Goal: Task Accomplishment & Management: Use online tool/utility

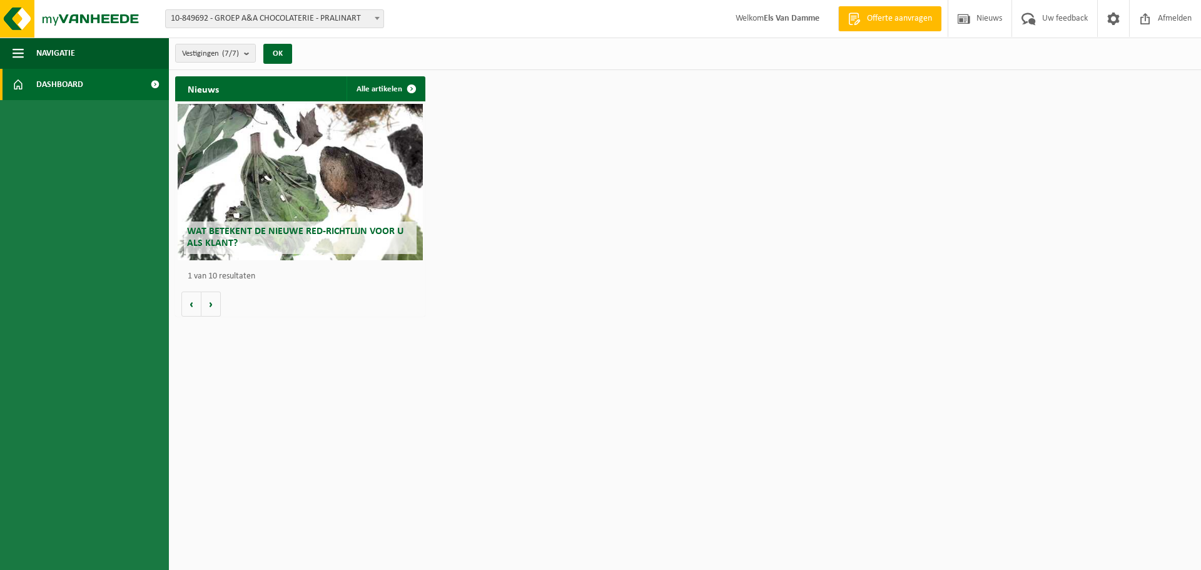
click at [345, 21] on span "10-849692 - GROEP A&A CHOCOLATERIE - PRALINART" at bounding box center [275, 19] width 218 height 18
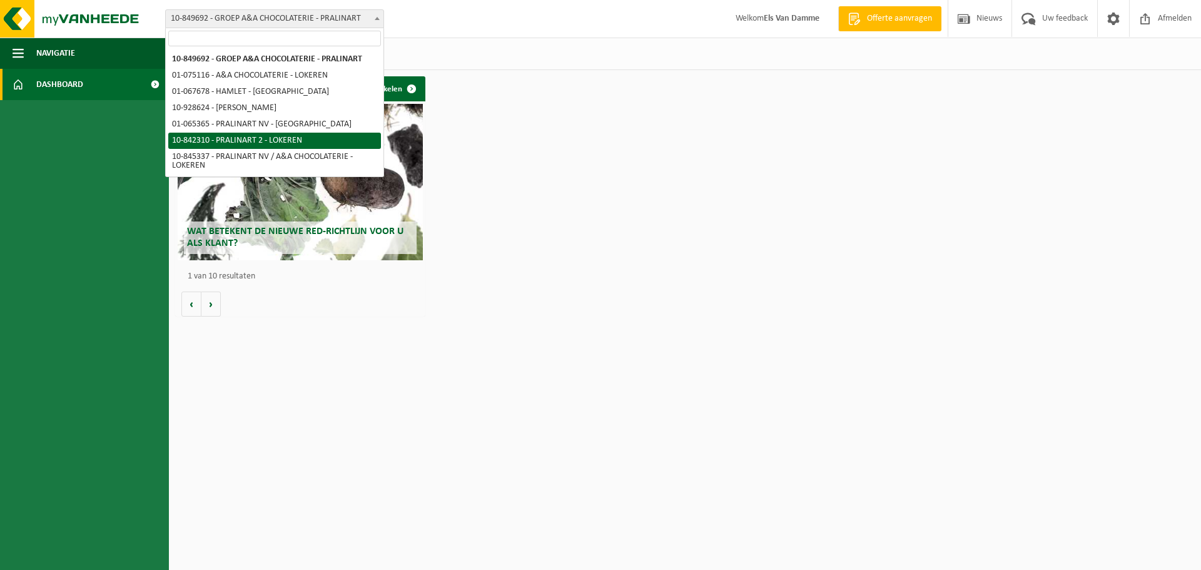
select select "92504"
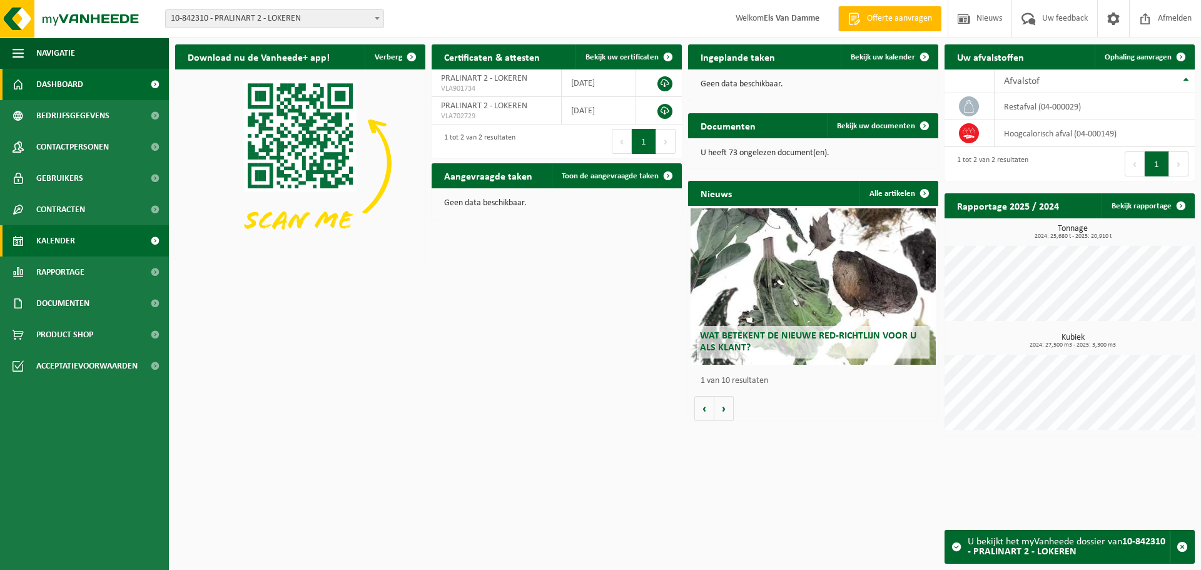
click at [56, 247] on span "Kalender" at bounding box center [55, 240] width 39 height 31
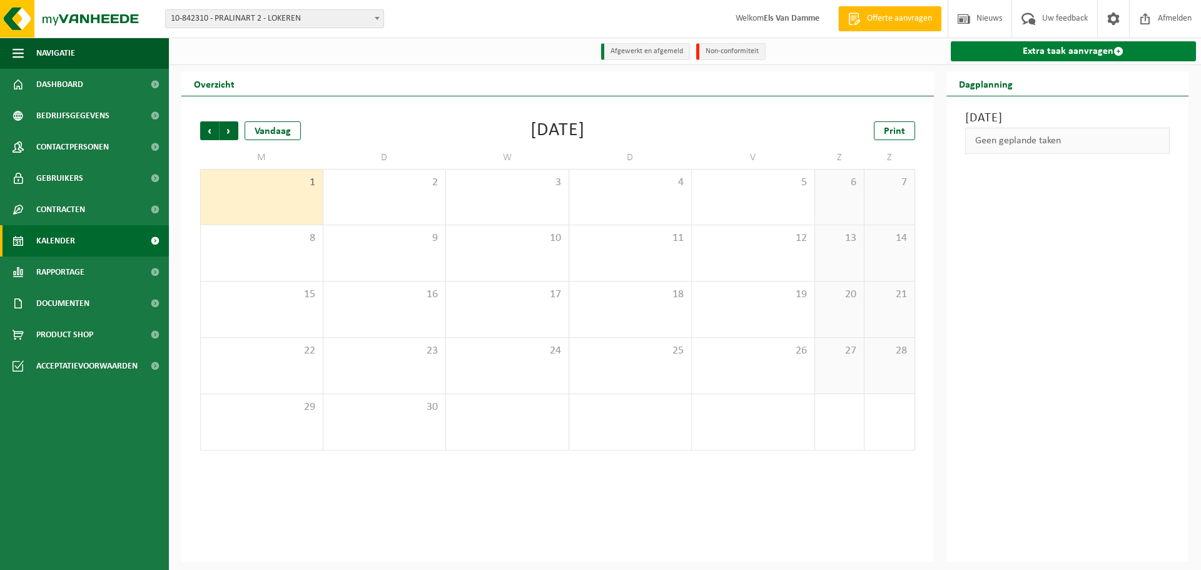
click at [1040, 59] on link "Extra taak aanvragen" at bounding box center [1074, 51] width 246 height 20
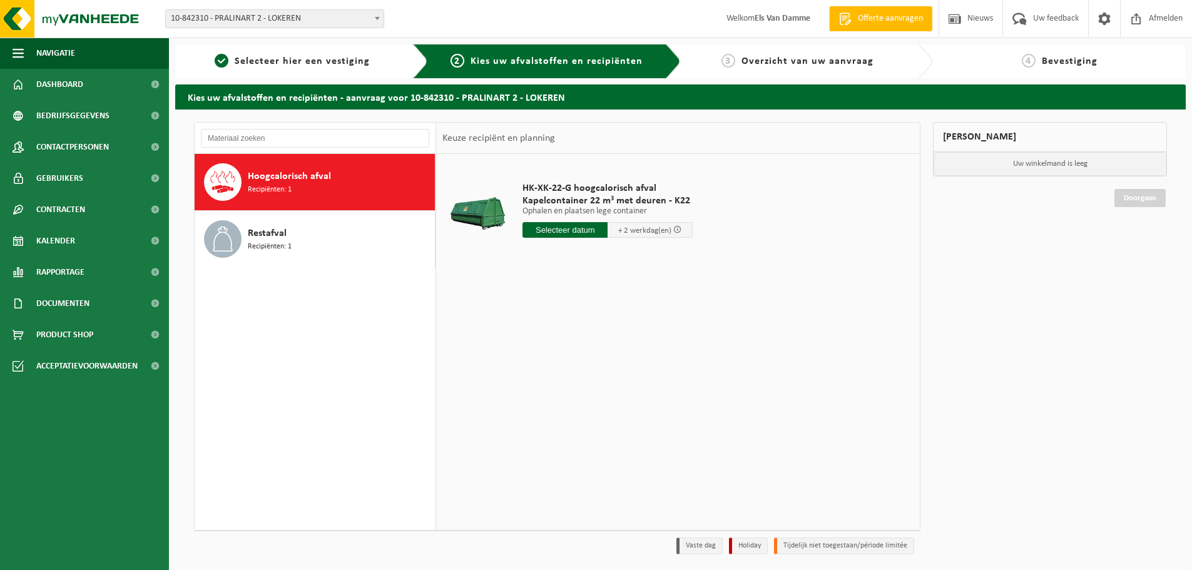
click at [546, 230] on input "text" at bounding box center [565, 230] width 85 height 16
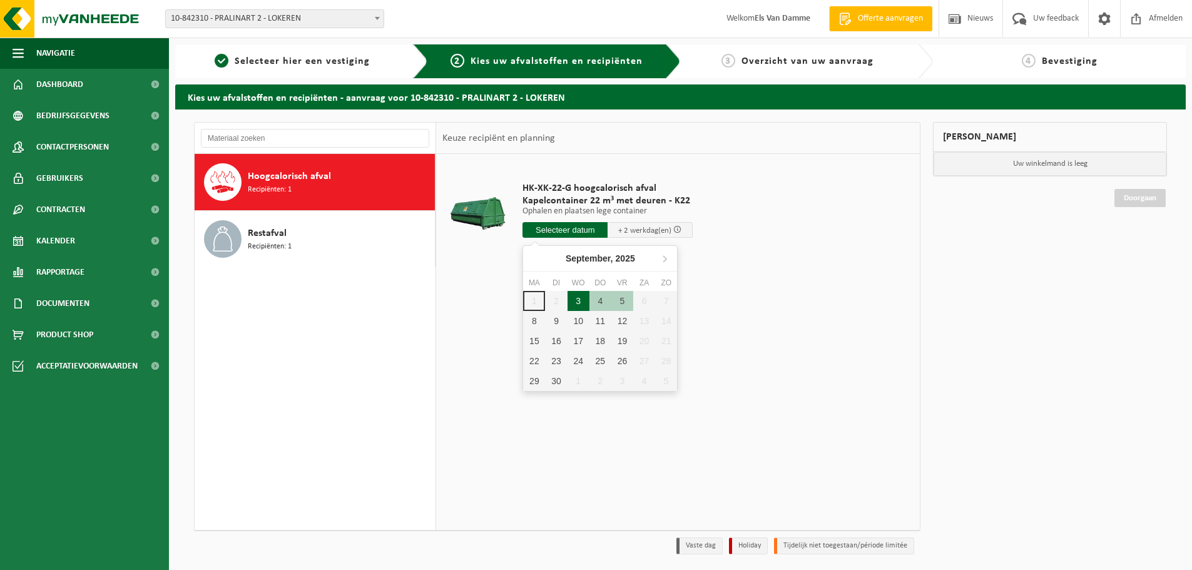
click at [579, 304] on div "3" at bounding box center [579, 301] width 22 height 20
type input "Van 2025-09-03"
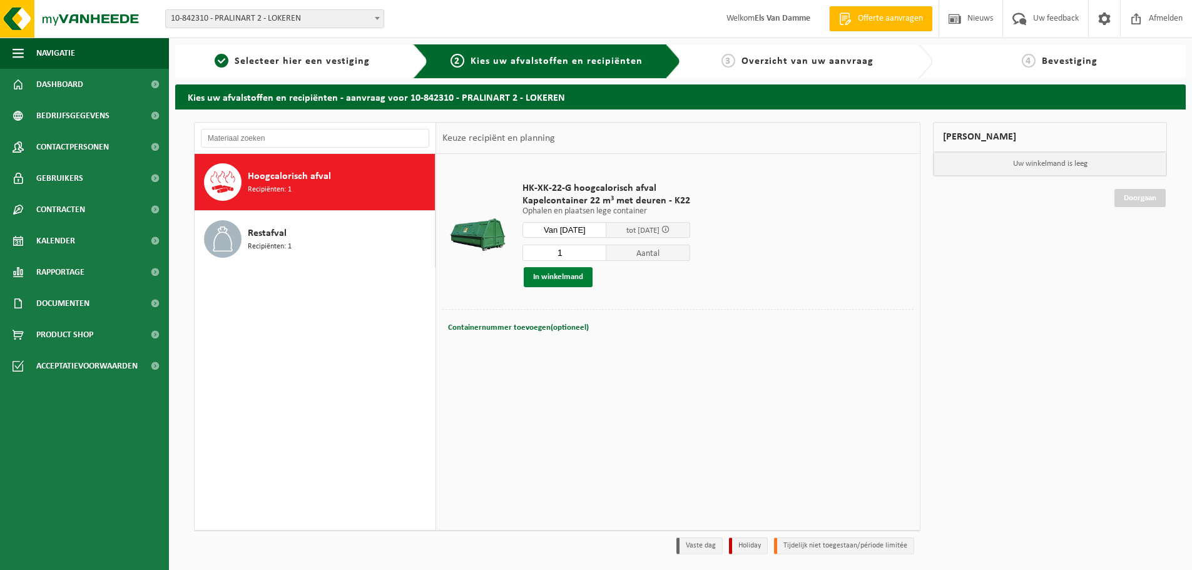
click at [563, 273] on button "In winkelmand" at bounding box center [558, 277] width 69 height 20
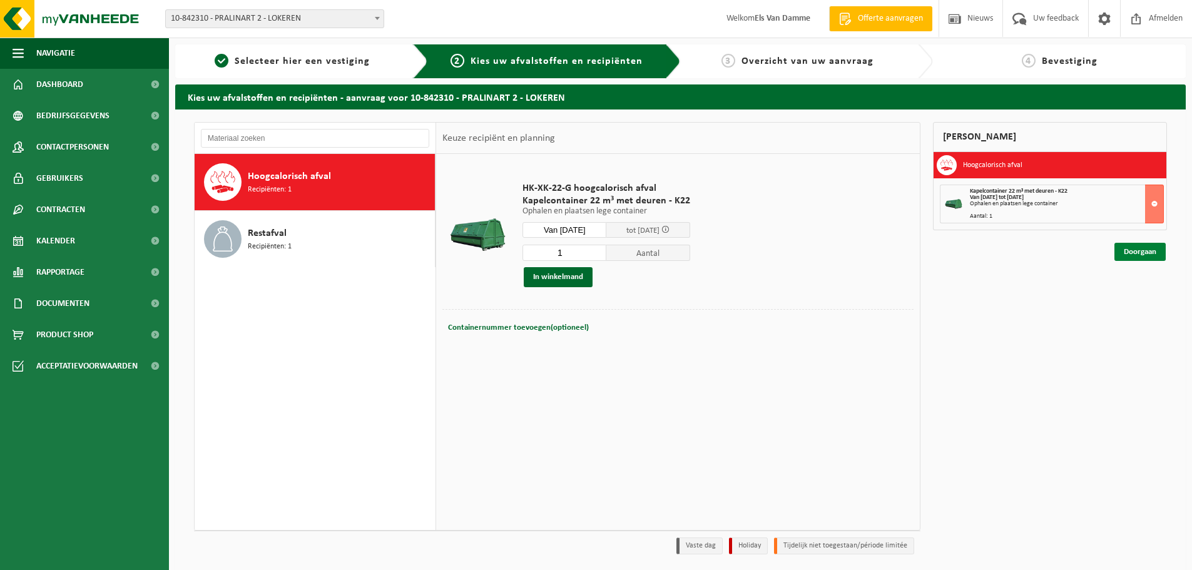
click at [1155, 256] on link "Doorgaan" at bounding box center [1139, 252] width 51 height 18
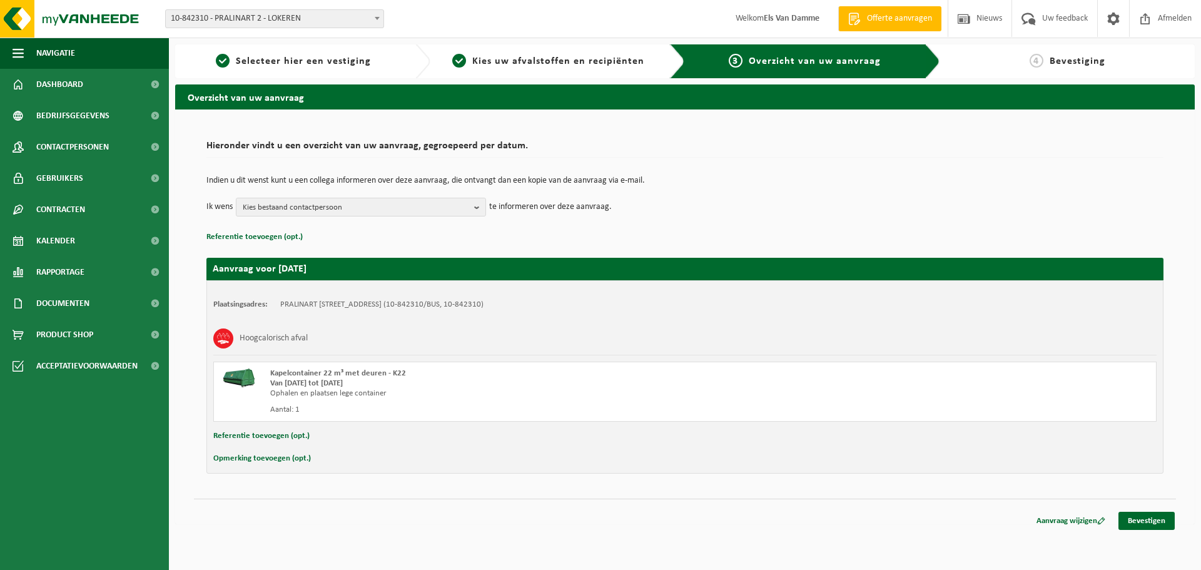
click at [302, 453] on button "Opmerking toevoegen (opt.)" at bounding box center [262, 459] width 98 height 16
click at [308, 459] on input "text" at bounding box center [710, 460] width 870 height 19
type input "WAASLANDLAAN 3 - 9160 LOKEREN"
click at [283, 434] on button "Referentie toevoegen (opt.)" at bounding box center [261, 436] width 96 height 16
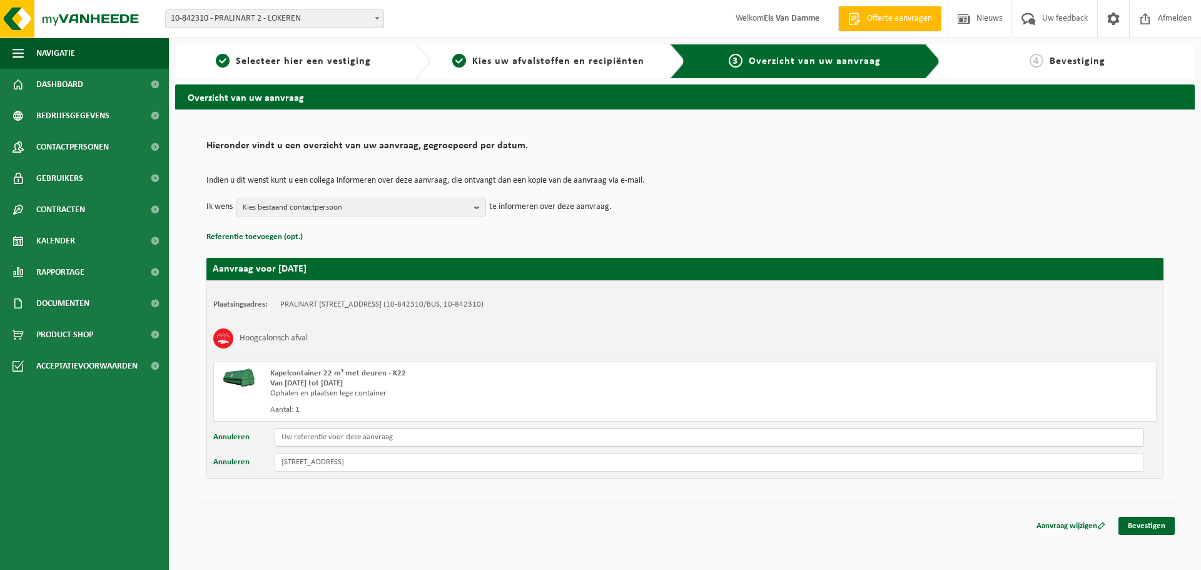
click at [298, 440] on input "text" at bounding box center [710, 437] width 870 height 19
drag, startPoint x: 280, startPoint y: 461, endPoint x: 406, endPoint y: 462, distance: 125.8
click at [406, 462] on input "WAASLANDLAAN 3 - 9160 LOKEREN" at bounding box center [710, 462] width 870 height 19
click at [392, 436] on input "text" at bounding box center [710, 437] width 870 height 19
paste input "WAASLANDLAAN 3 - 9160 LOKEREN"
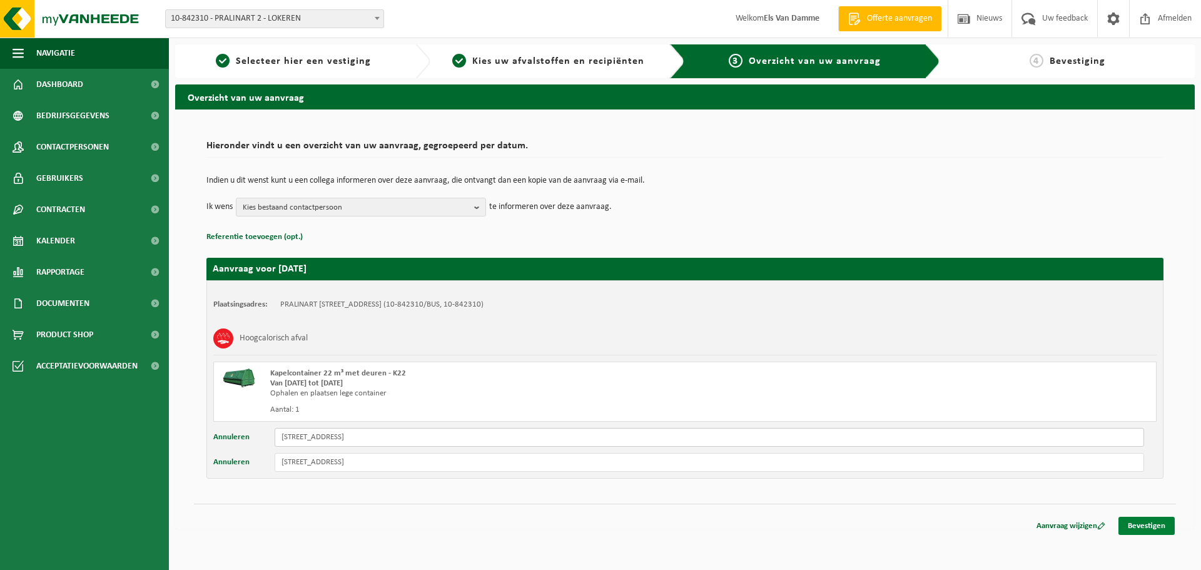
type input "WAASLANDLAAN 3 - 9160 LOKEREN"
click at [1163, 526] on link "Bevestigen" at bounding box center [1147, 526] width 56 height 18
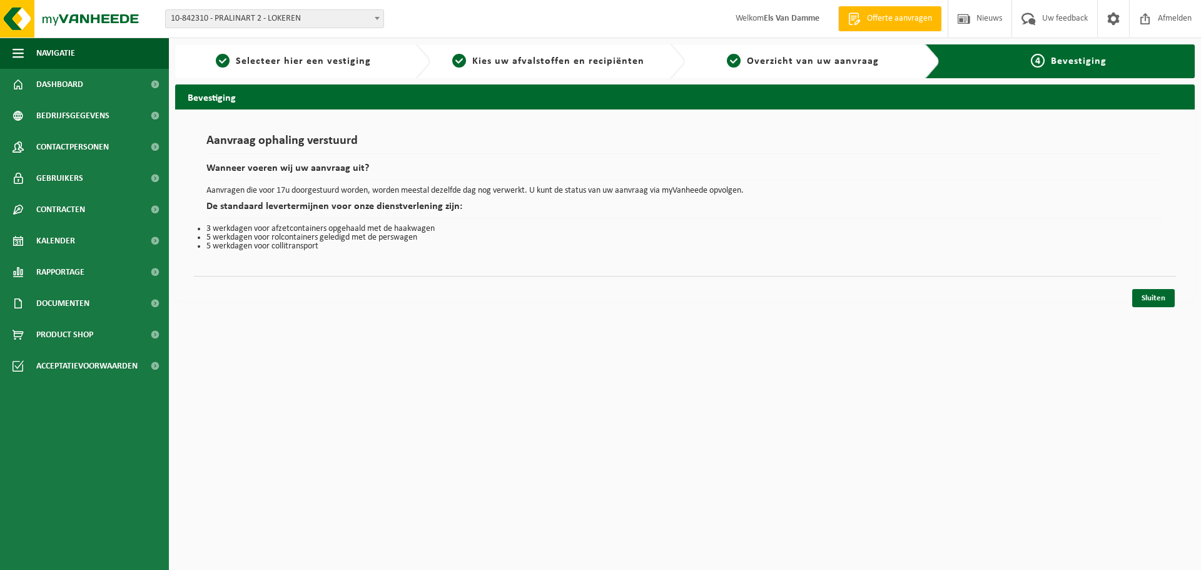
click at [1159, 295] on link "Sluiten" at bounding box center [1154, 298] width 43 height 18
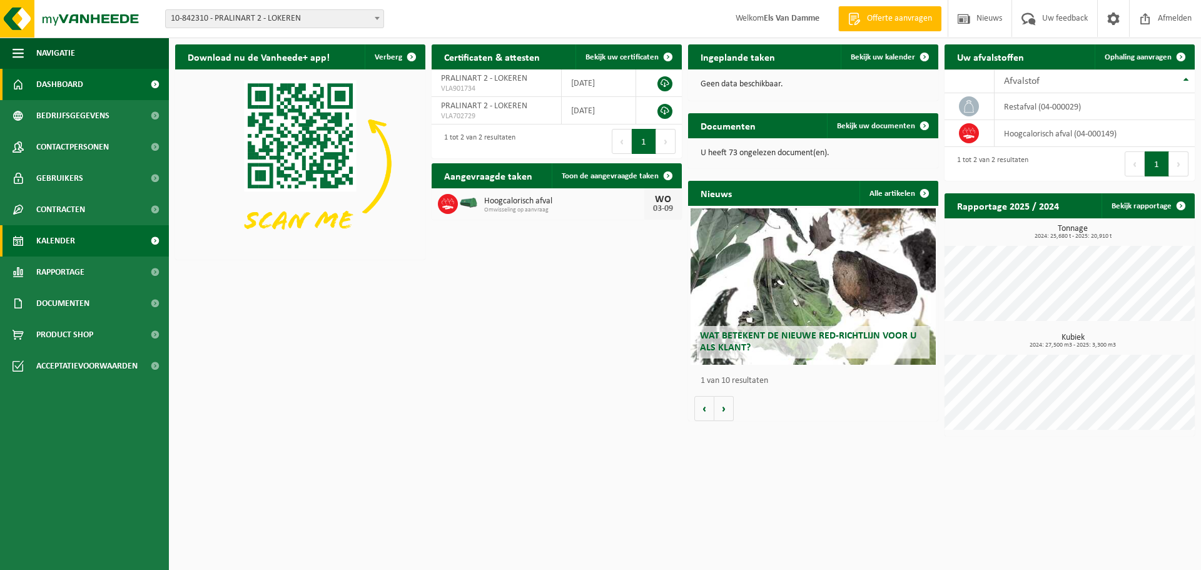
click at [56, 238] on span "Kalender" at bounding box center [55, 240] width 39 height 31
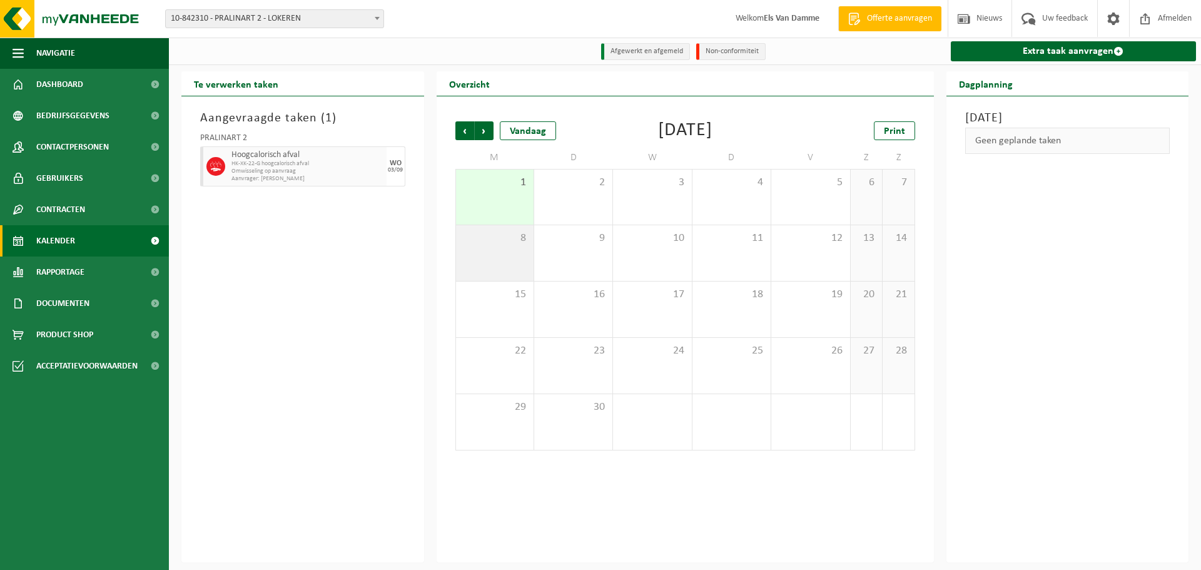
click at [516, 250] on div "8" at bounding box center [495, 253] width 78 height 56
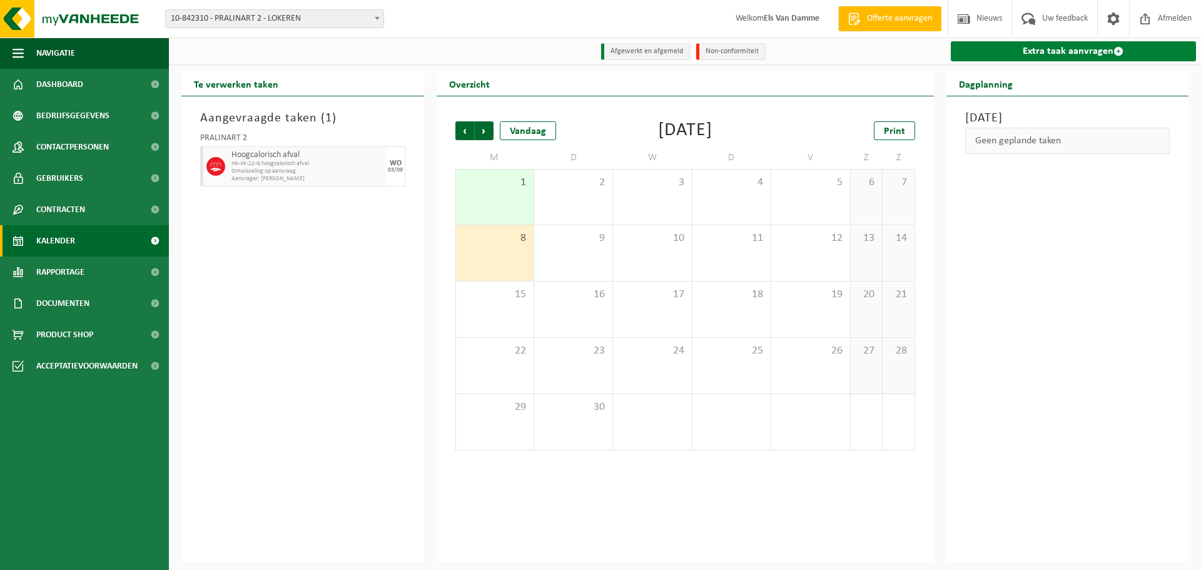
click at [1046, 51] on link "Extra taak aanvragen" at bounding box center [1074, 51] width 246 height 20
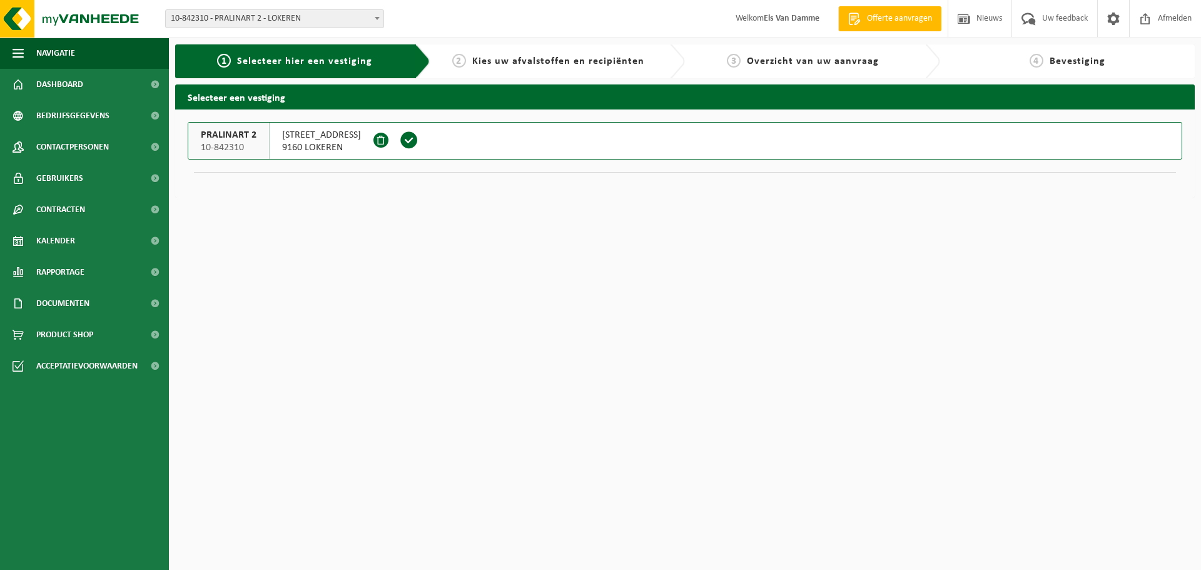
click at [422, 146] on span at bounding box center [409, 141] width 35 height 36
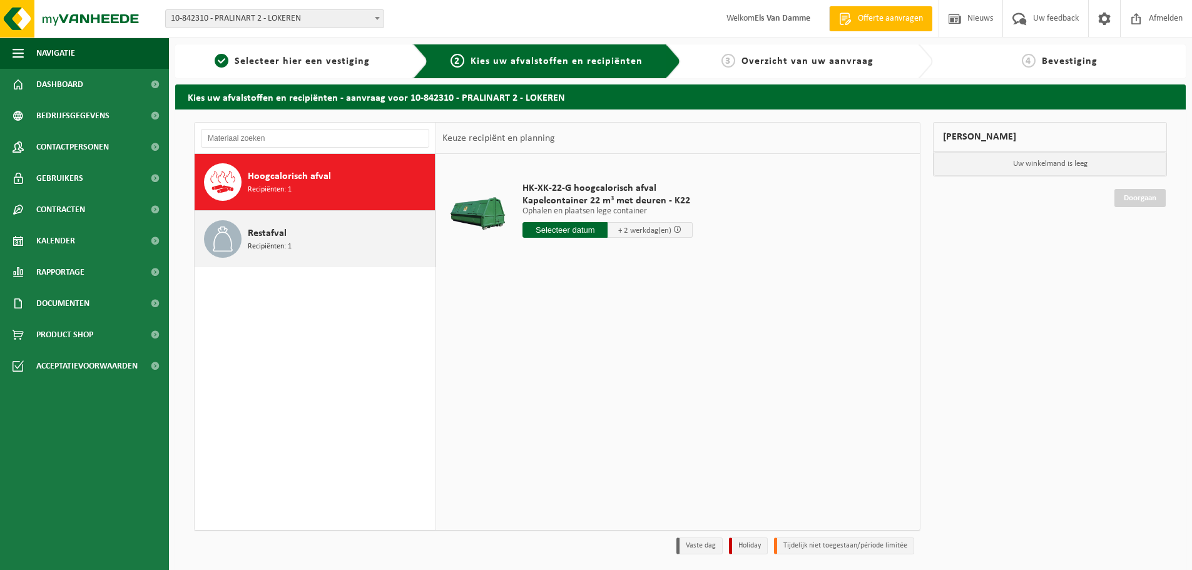
click at [314, 233] on div "Restafval Recipiënten: 1" at bounding box center [340, 239] width 184 height 38
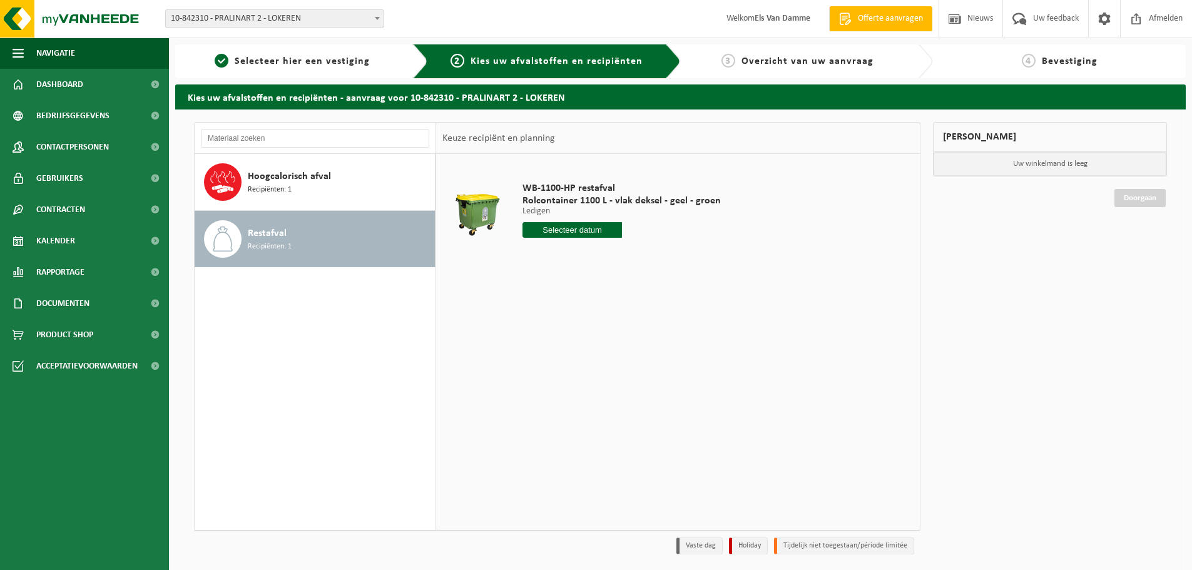
click at [576, 232] on input "text" at bounding box center [572, 230] width 99 height 16
click at [533, 322] on div "8" at bounding box center [534, 321] width 22 height 20
type input "Van [DATE]"
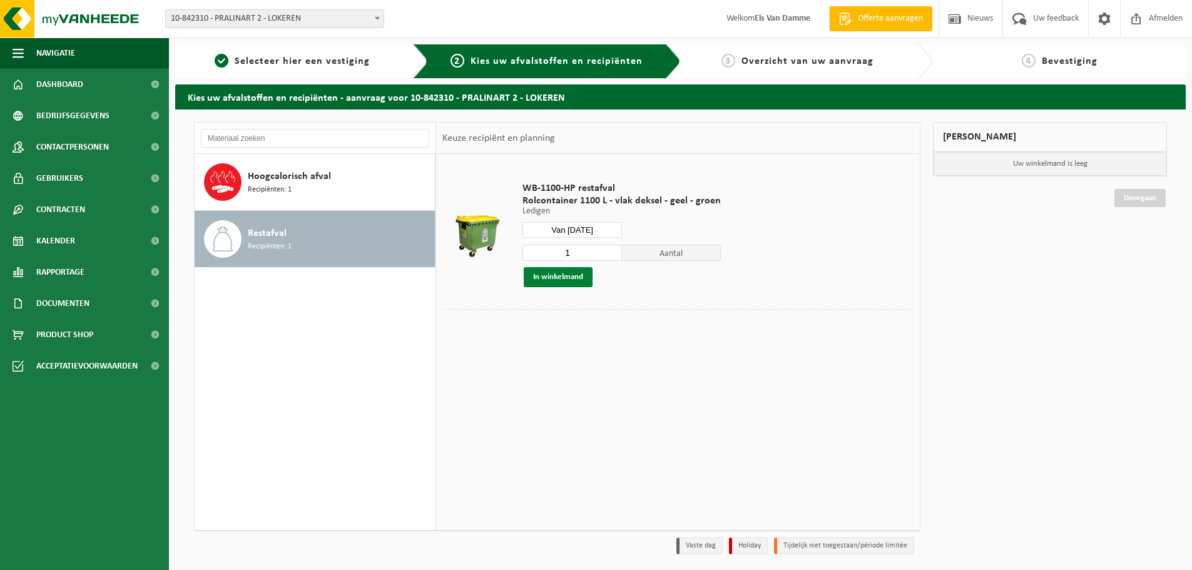
click at [581, 278] on button "In winkelmand" at bounding box center [558, 277] width 69 height 20
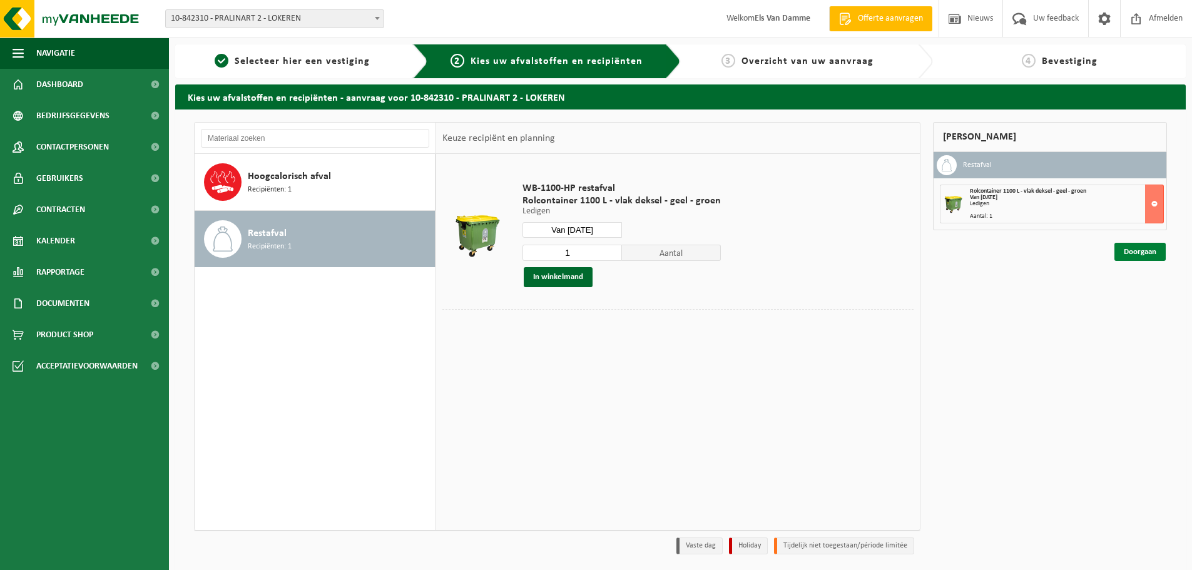
click at [1137, 254] on link "Doorgaan" at bounding box center [1139, 252] width 51 height 18
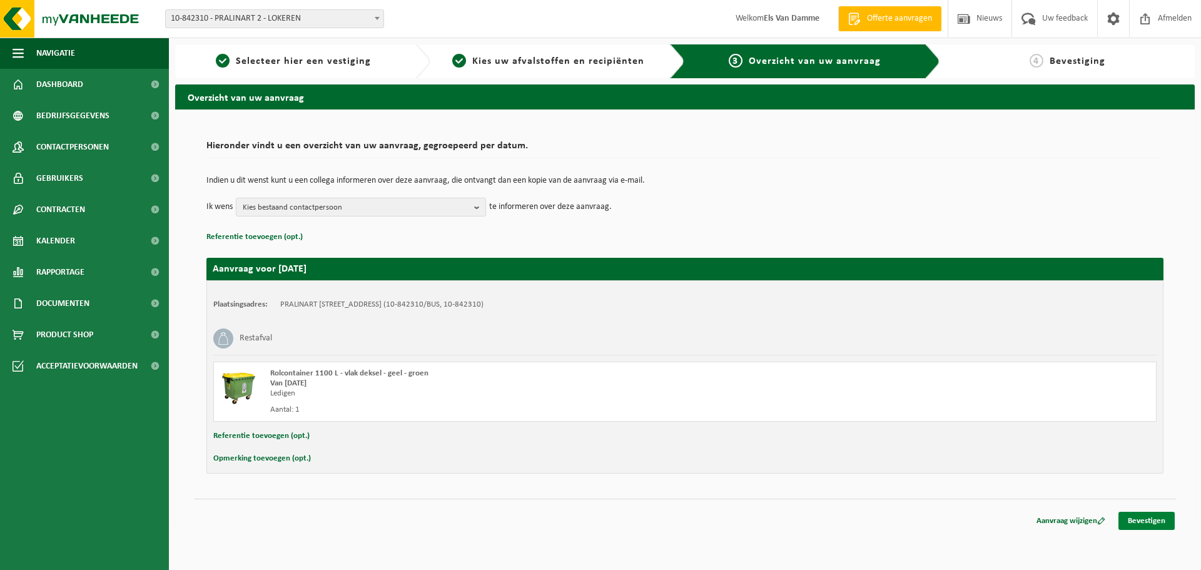
click at [1151, 520] on link "Bevestigen" at bounding box center [1147, 521] width 56 height 18
